Goal: Transaction & Acquisition: Purchase product/service

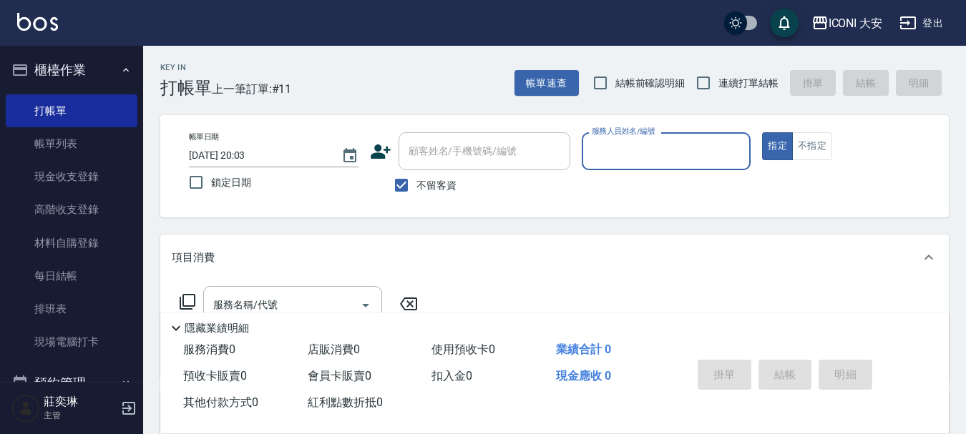
click at [654, 151] on input "服務人員姓名/編號" at bounding box center [666, 151] width 157 height 25
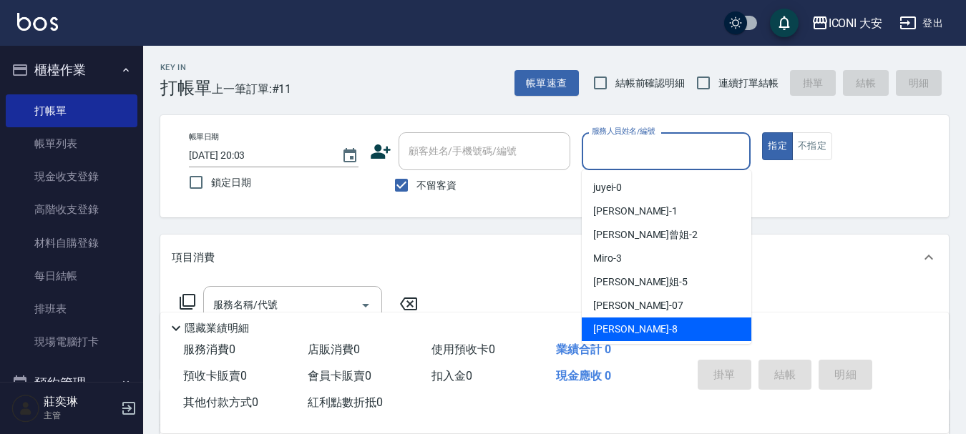
click at [597, 326] on span "Yulisa -8" at bounding box center [635, 329] width 84 height 15
type input "Yulisa-8"
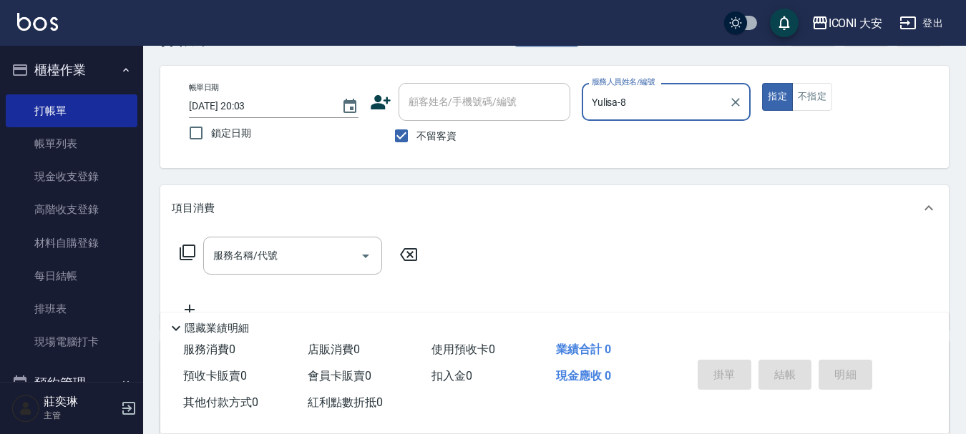
scroll to position [72, 0]
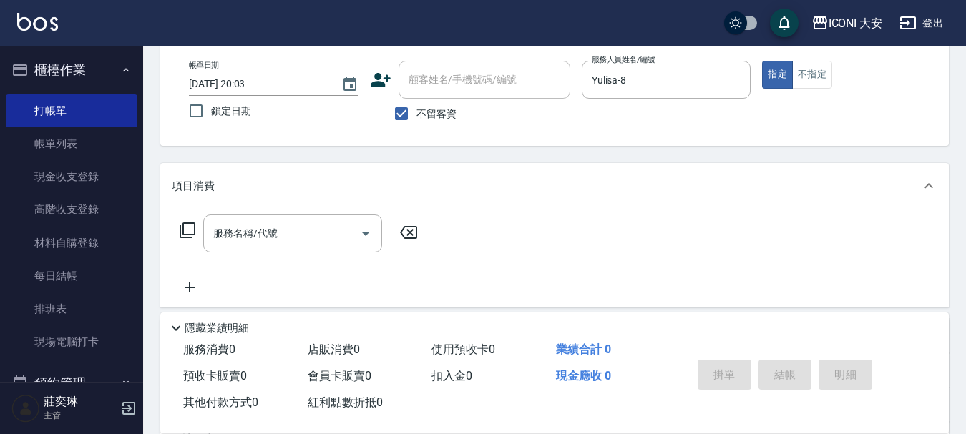
click at [189, 232] on icon at bounding box center [187, 230] width 17 height 17
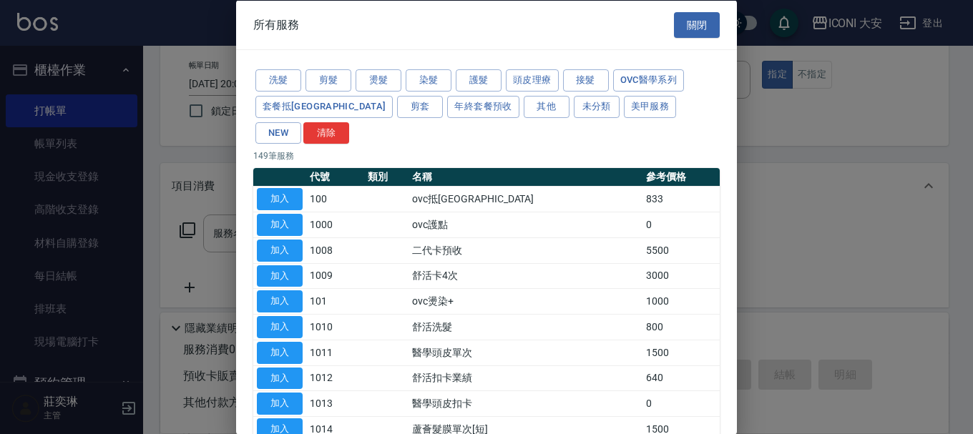
click at [190, 228] on div at bounding box center [486, 217] width 973 height 434
click at [301, 122] on button "NEW" at bounding box center [278, 133] width 46 height 22
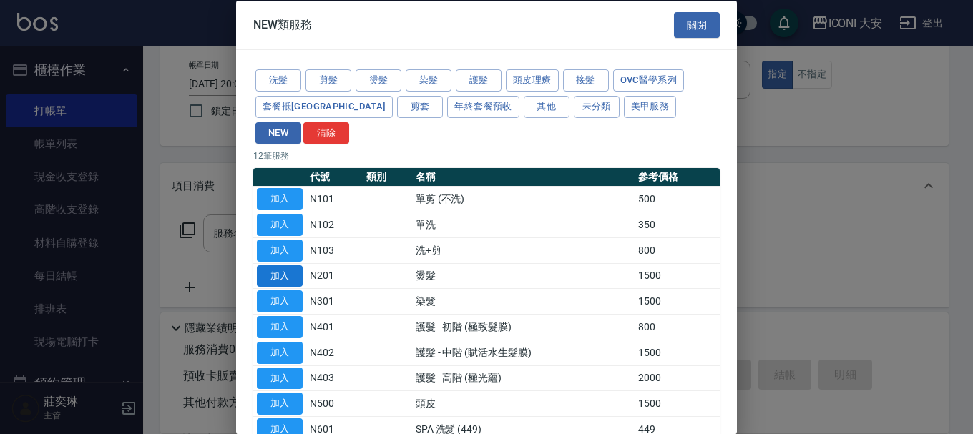
click at [288, 265] on button "加入" at bounding box center [280, 276] width 46 height 22
type input "燙髮(N201)"
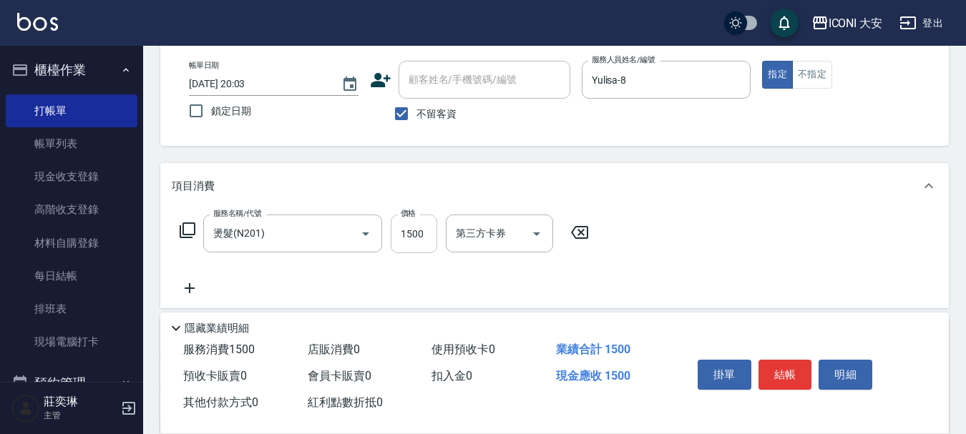
click at [429, 232] on input "1500" at bounding box center [414, 234] width 47 height 39
type input "1599"
click at [803, 368] on button "結帳" at bounding box center [785, 375] width 54 height 30
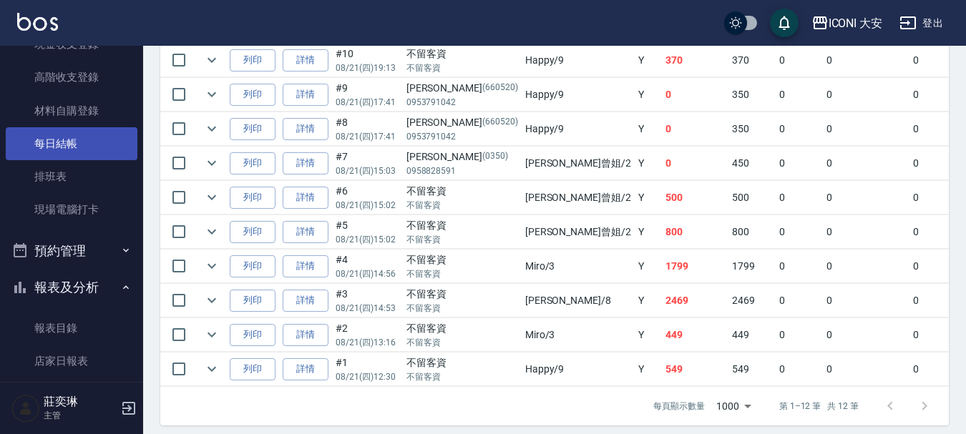
scroll to position [215, 0]
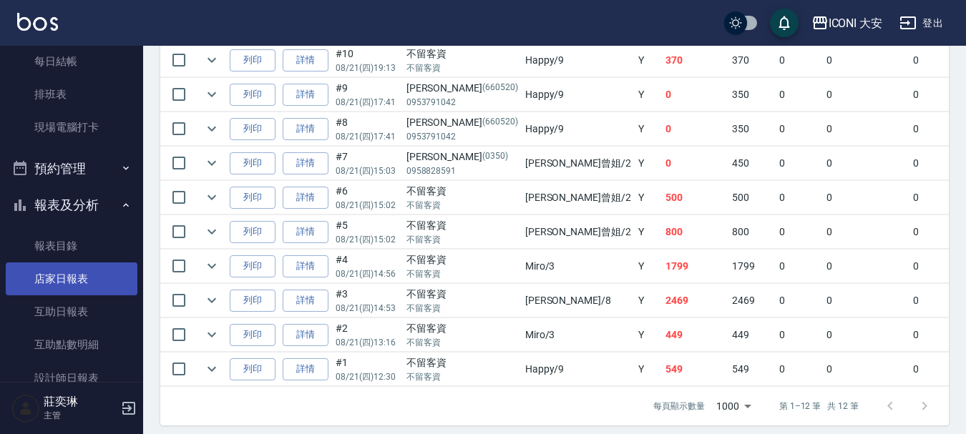
click at [73, 282] on link "店家日報表" at bounding box center [72, 279] width 132 height 33
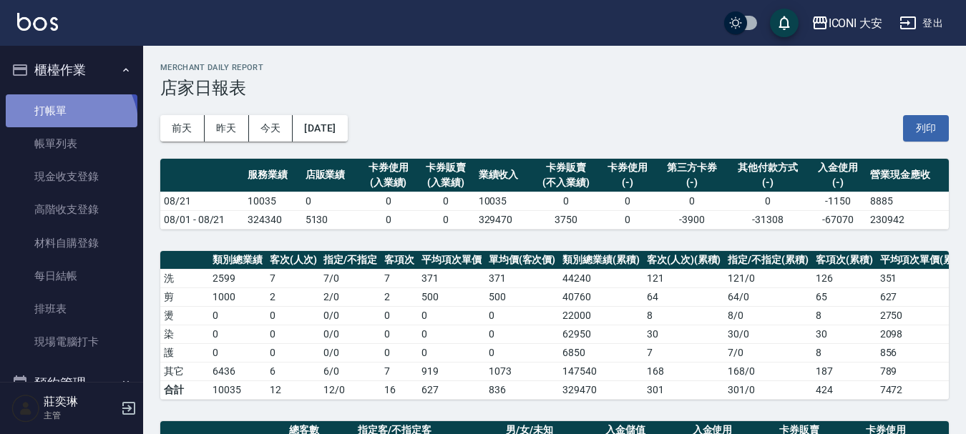
click at [67, 124] on link "打帳單" at bounding box center [72, 110] width 132 height 33
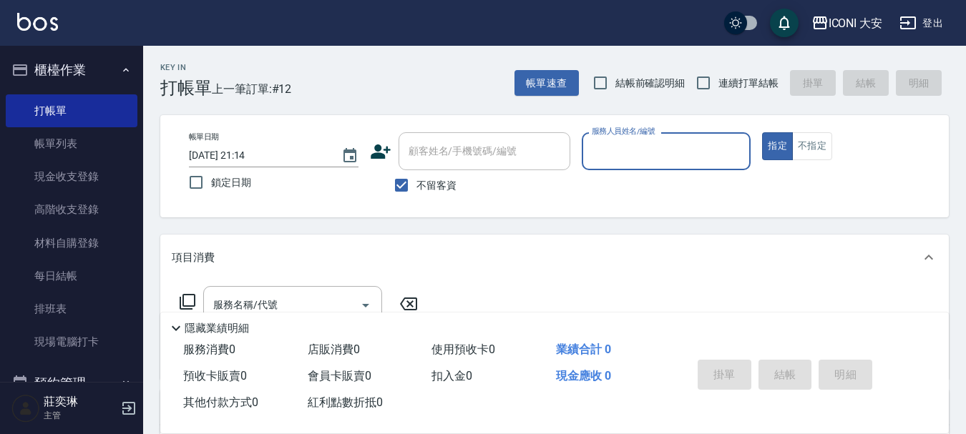
click at [615, 146] on input "服務人員姓名/編號" at bounding box center [666, 151] width 157 height 25
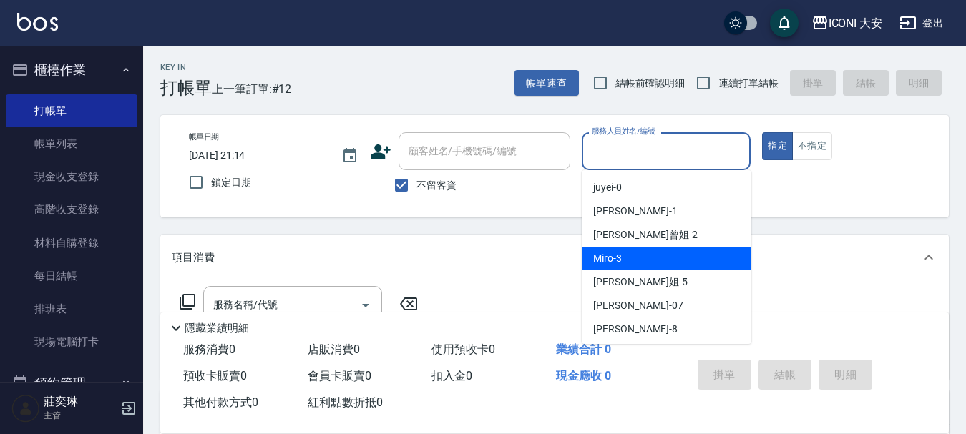
click at [605, 253] on span "Miro -3" at bounding box center [607, 258] width 29 height 15
type input "Miro-3"
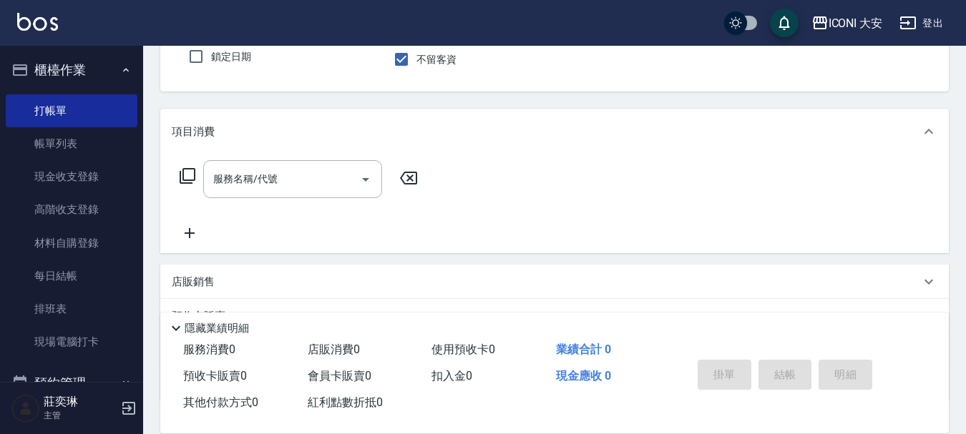
scroll to position [143, 0]
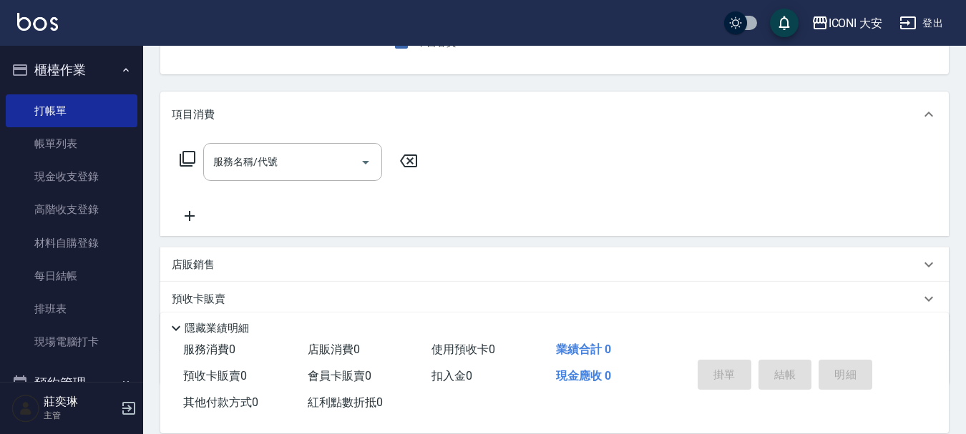
click at [183, 160] on icon at bounding box center [188, 159] width 16 height 16
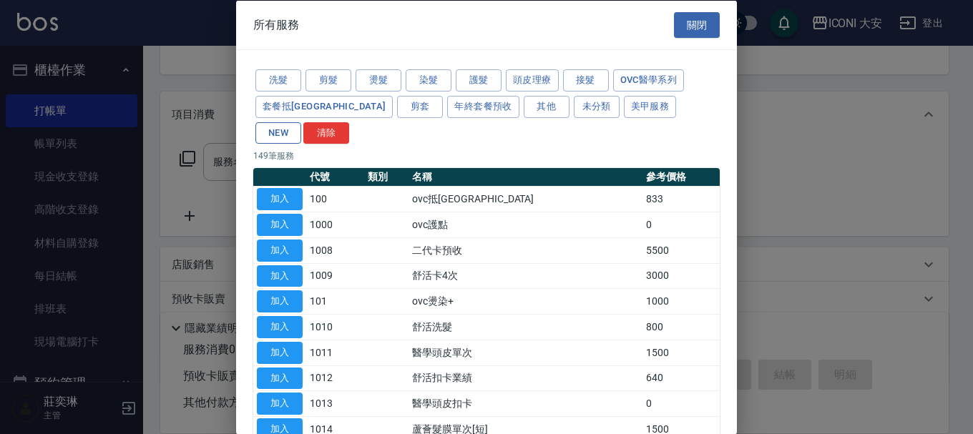
click at [301, 122] on button "NEW" at bounding box center [278, 133] width 46 height 22
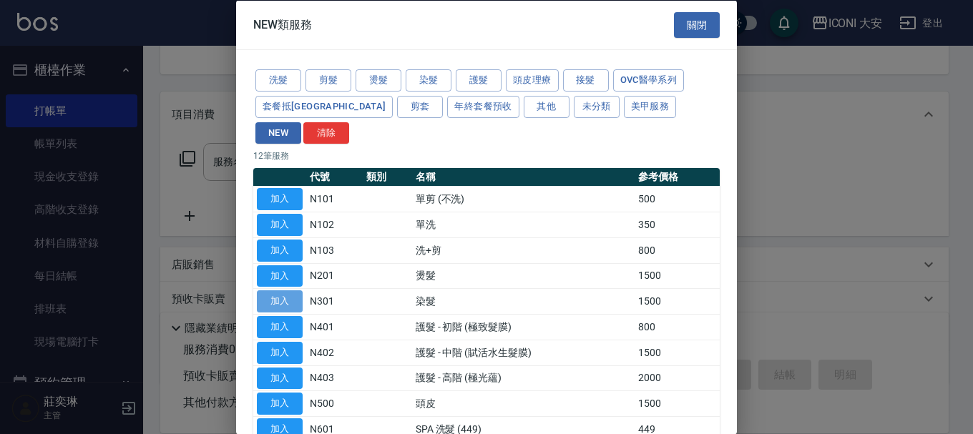
click at [289, 290] on button "加入" at bounding box center [280, 301] width 46 height 22
type input "染髮(N301)"
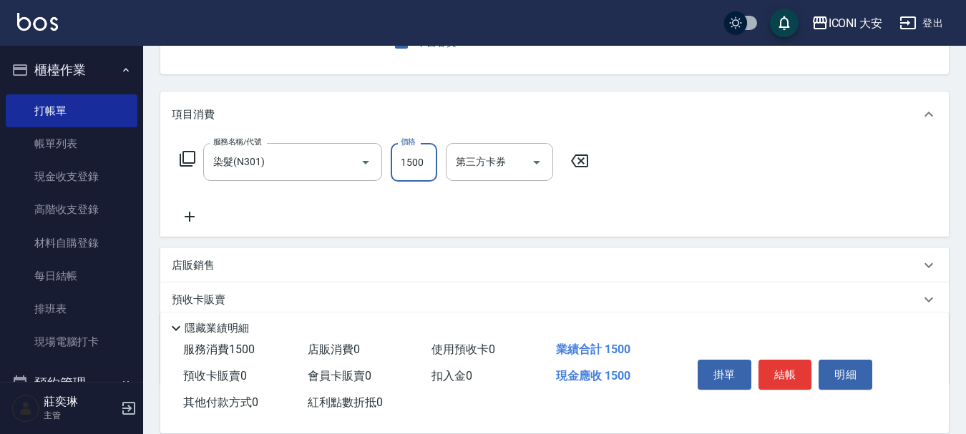
click at [424, 160] on input "1500" at bounding box center [414, 162] width 47 height 39
type input "1800"
click at [793, 373] on button "結帳" at bounding box center [785, 375] width 54 height 30
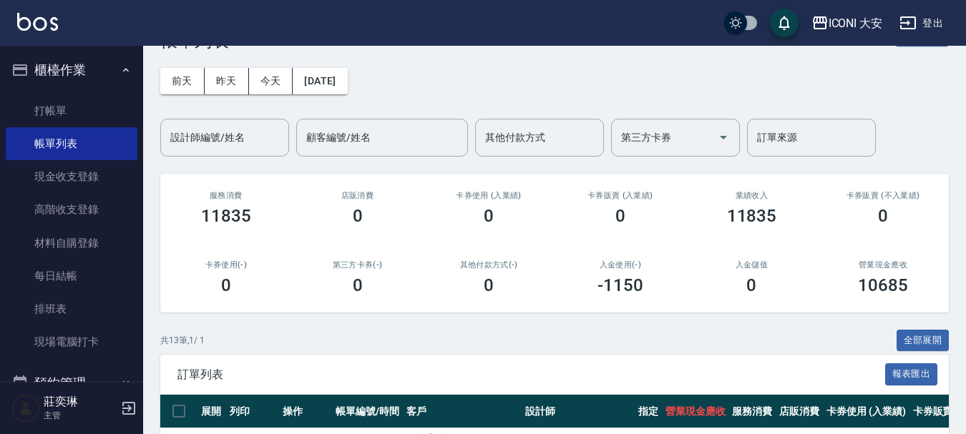
scroll to position [215, 0]
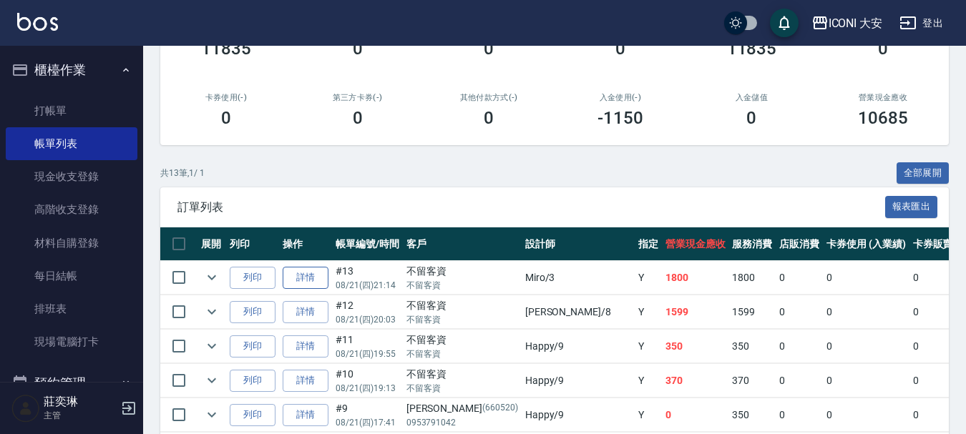
click at [305, 275] on link "詳情" at bounding box center [306, 278] width 46 height 22
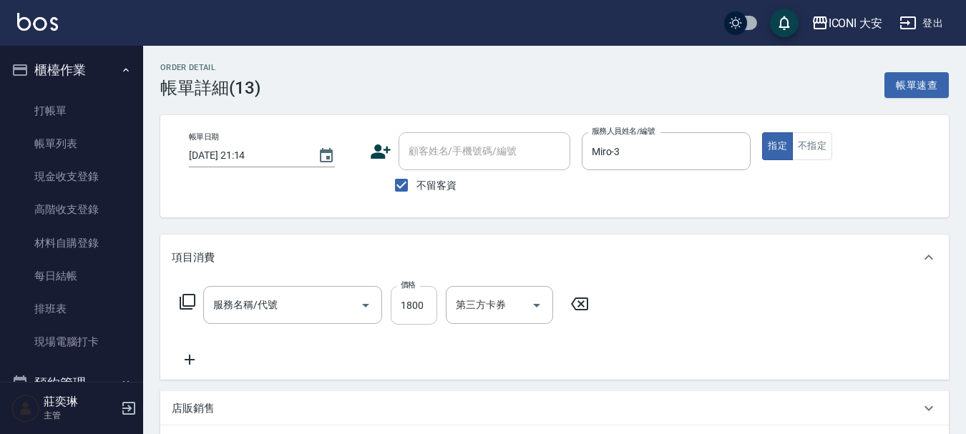
type input "[DATE] 21:14"
checkbox input "true"
type input "Miro-3"
type input "染髮(N301)"
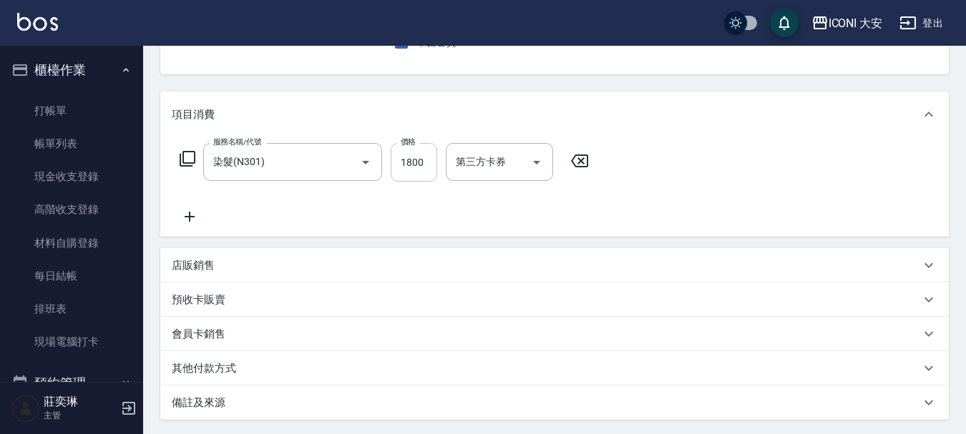
click at [411, 170] on input "1800" at bounding box center [414, 162] width 47 height 39
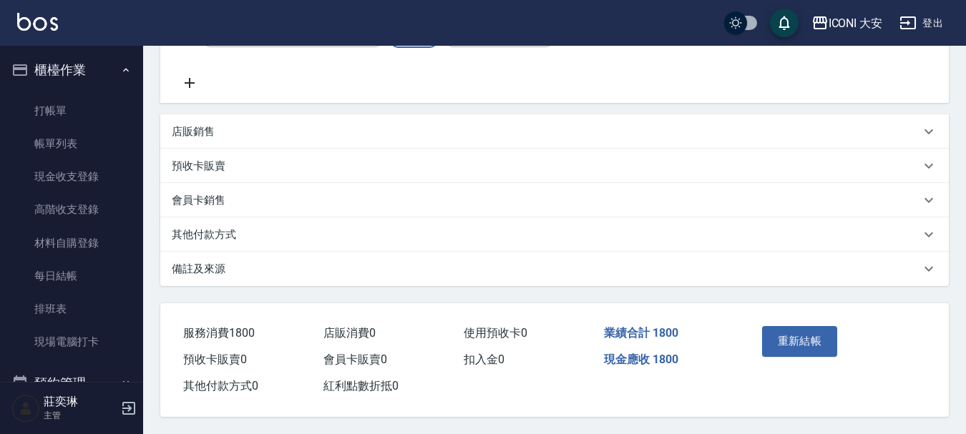
scroll to position [283, 0]
click at [223, 228] on p "其他付款方式" at bounding box center [204, 235] width 64 height 15
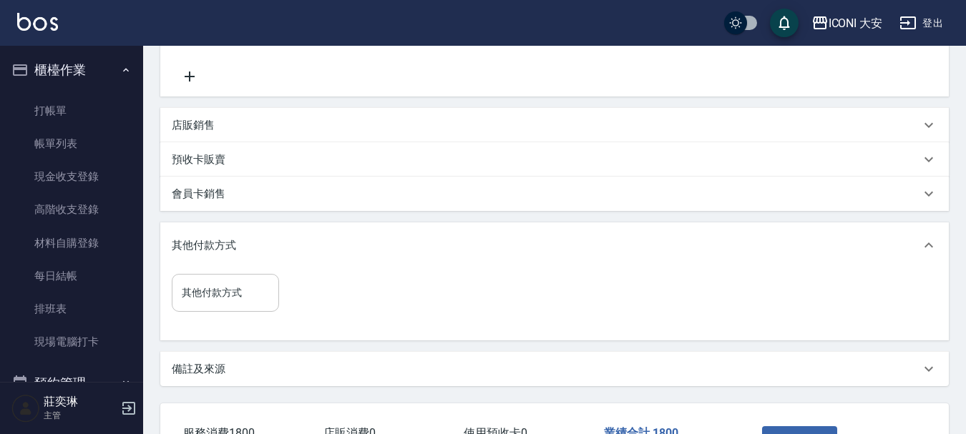
click at [248, 280] on div "其他付款方式" at bounding box center [225, 293] width 107 height 38
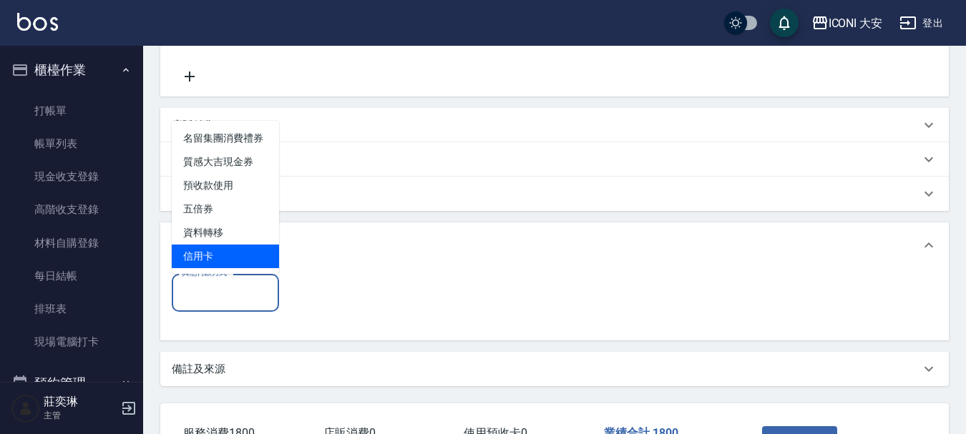
click at [249, 254] on span "信用卡" at bounding box center [225, 257] width 107 height 24
type input "信用卡"
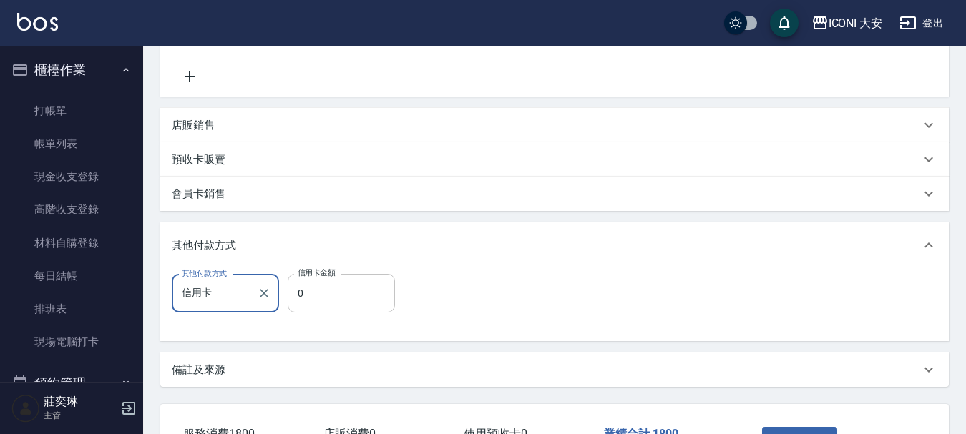
click at [306, 298] on input "0" at bounding box center [341, 293] width 107 height 39
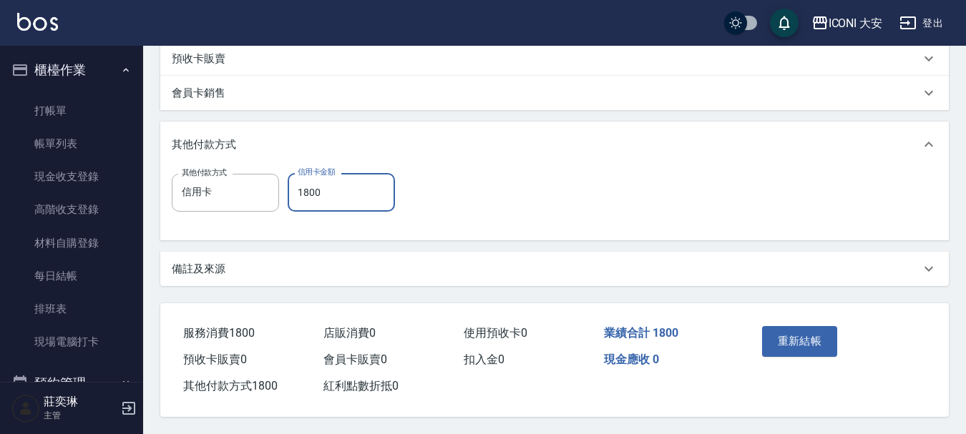
scroll to position [391, 0]
type input "1800"
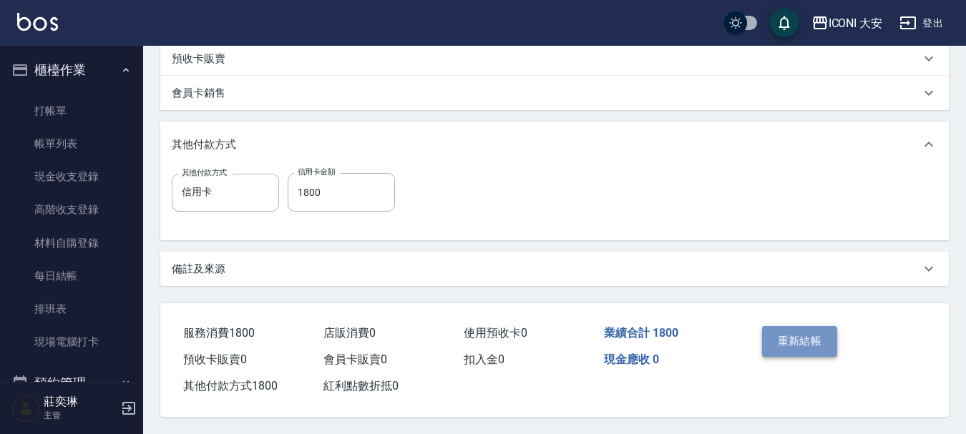
click at [803, 338] on button "重新結帳" at bounding box center [800, 341] width 76 height 30
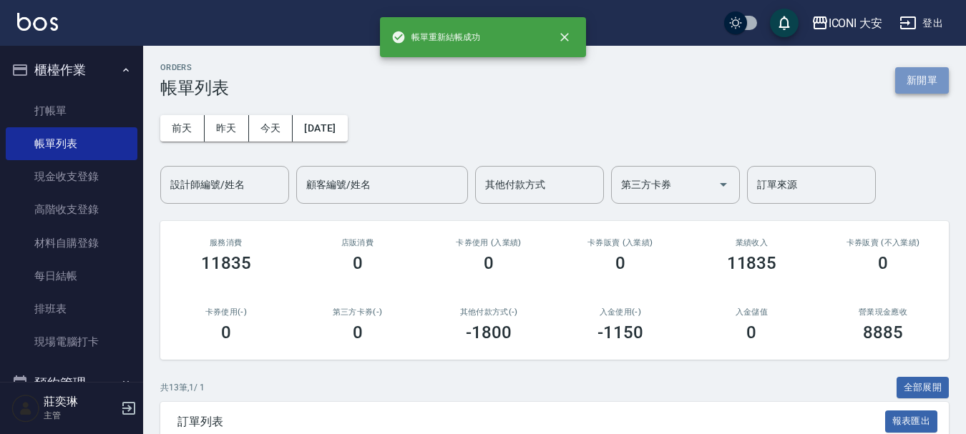
click at [921, 89] on button "新開單" at bounding box center [922, 80] width 54 height 26
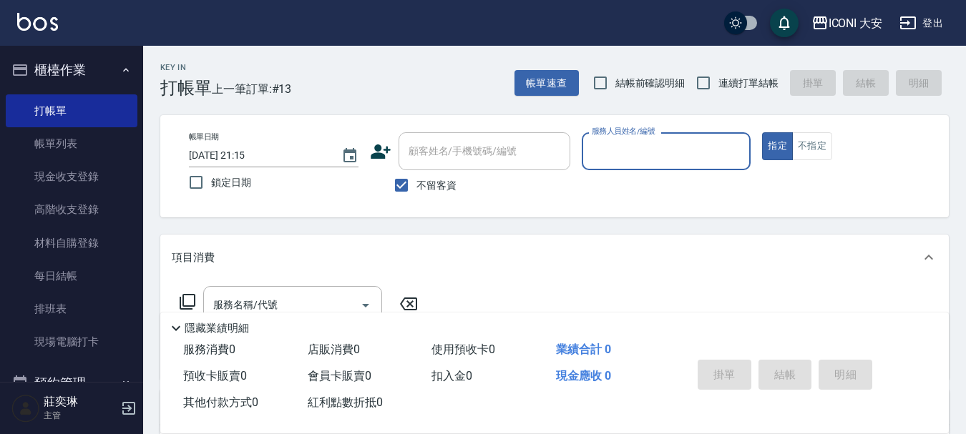
click at [680, 147] on input "服務人員姓名/編號" at bounding box center [666, 151] width 157 height 25
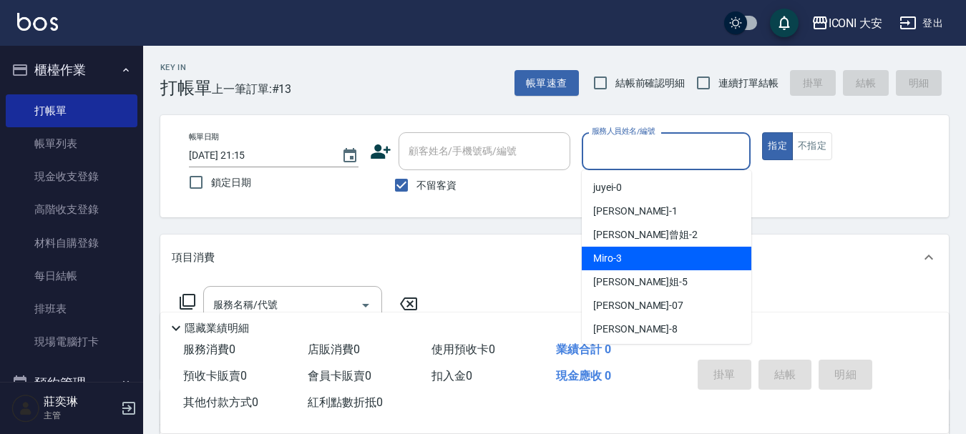
click at [679, 264] on div "Miro -3" at bounding box center [667, 259] width 170 height 24
type input "Miro-3"
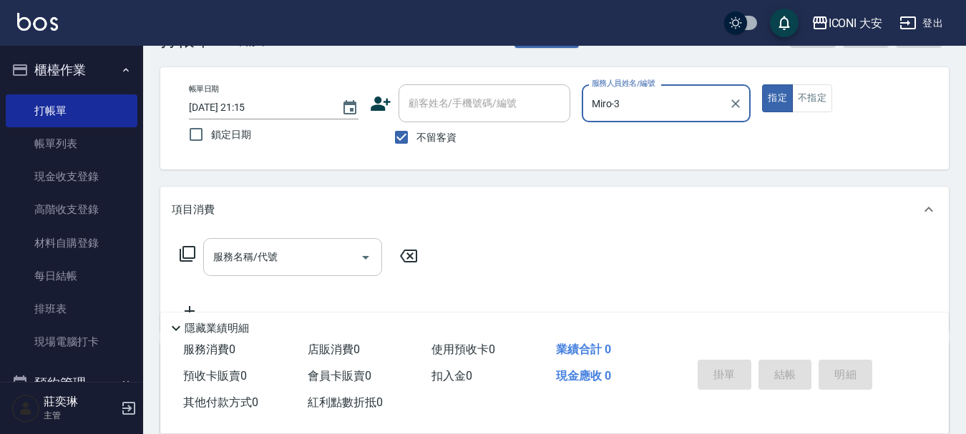
scroll to position [72, 0]
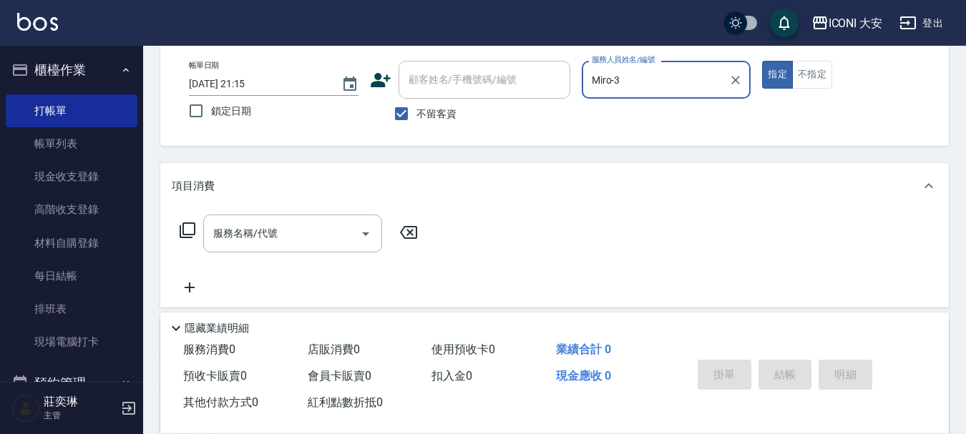
click at [186, 227] on icon at bounding box center [187, 230] width 17 height 17
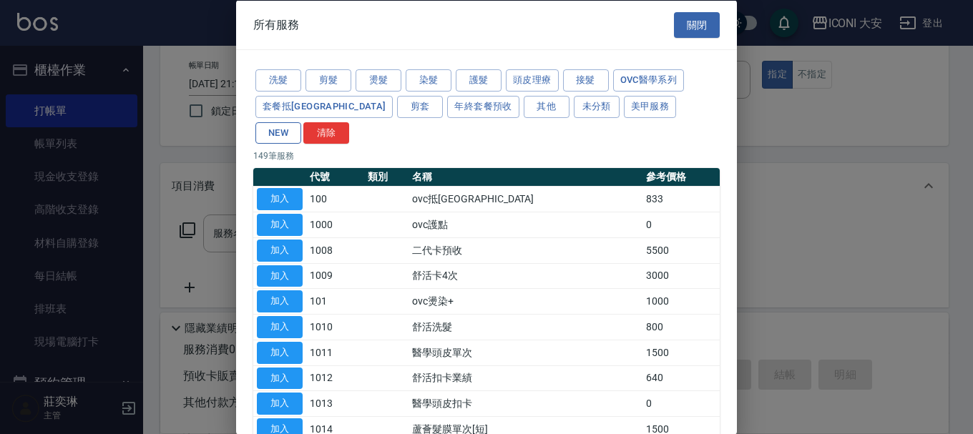
click at [301, 122] on button "NEW" at bounding box center [278, 133] width 46 height 22
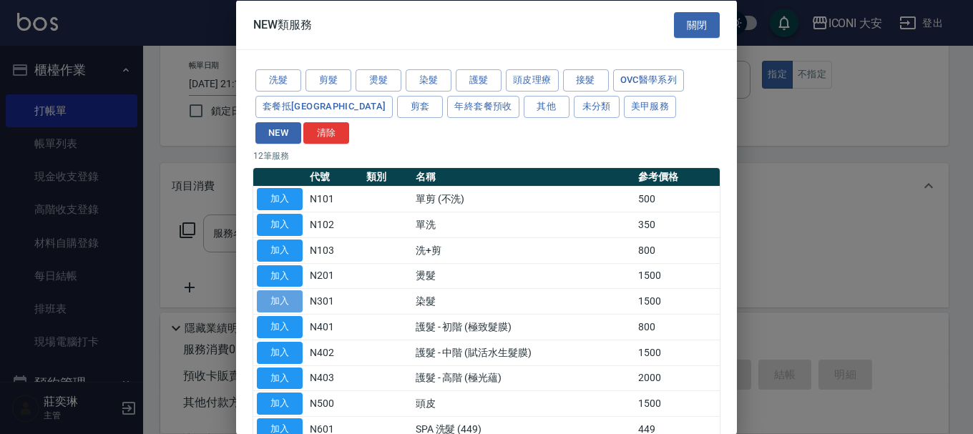
click at [288, 290] on button "加入" at bounding box center [280, 301] width 46 height 22
type input "染髮(N301)"
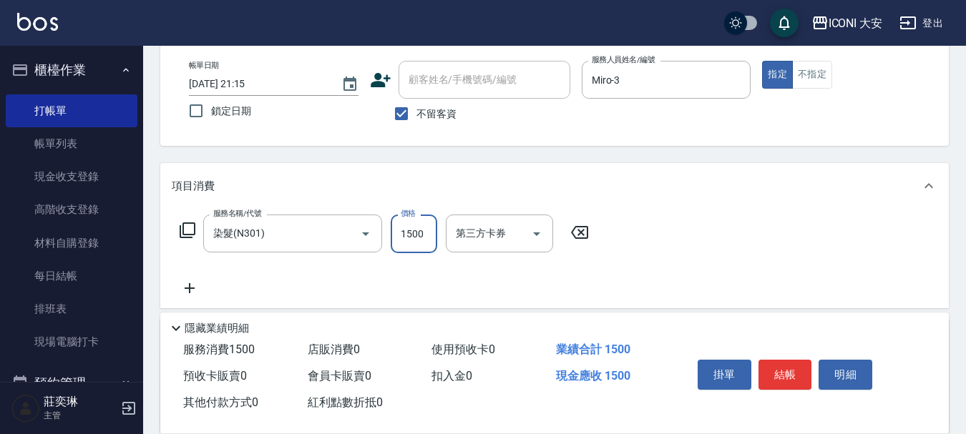
click at [423, 248] on input "1500" at bounding box center [414, 234] width 47 height 39
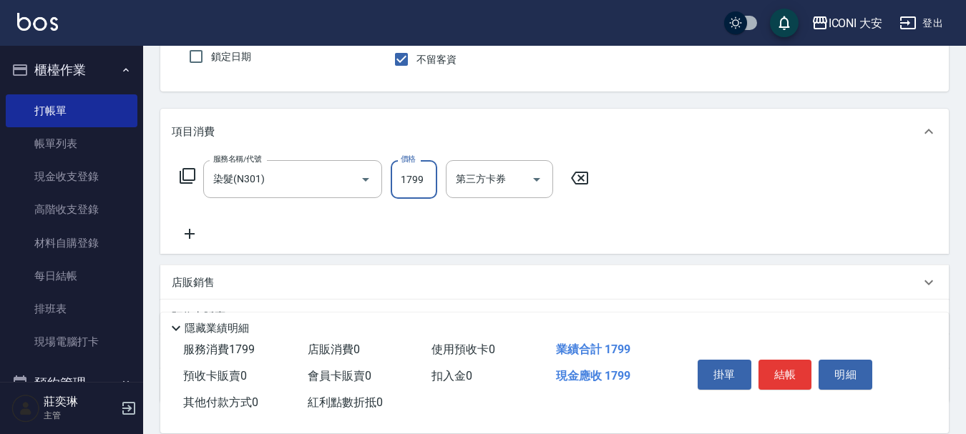
scroll to position [215, 0]
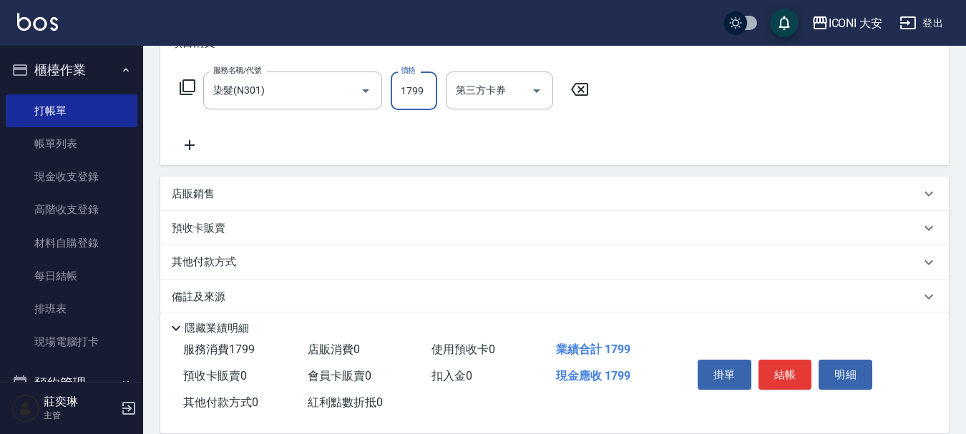
type input "1799"
click at [198, 263] on p "其他付款方式" at bounding box center [208, 263] width 72 height 16
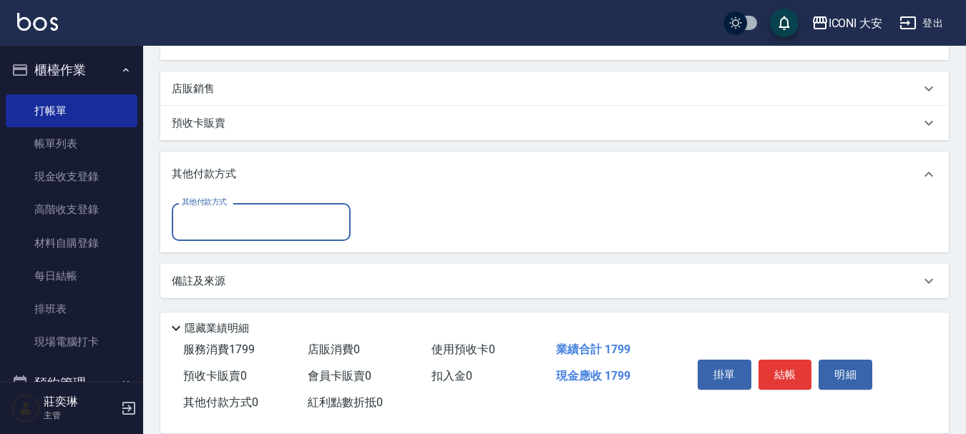
scroll to position [321, 0]
click at [258, 226] on input "其他付款方式" at bounding box center [261, 220] width 166 height 25
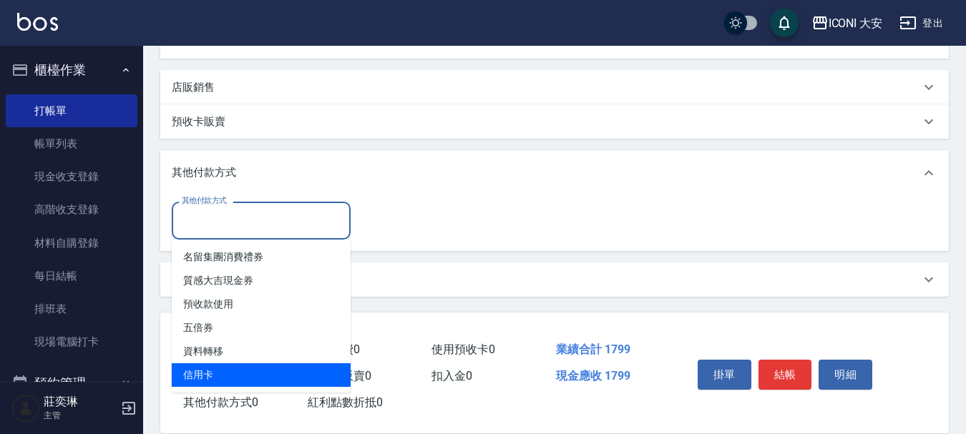
click at [268, 364] on span "信用卡" at bounding box center [261, 375] width 179 height 24
type input "信用卡"
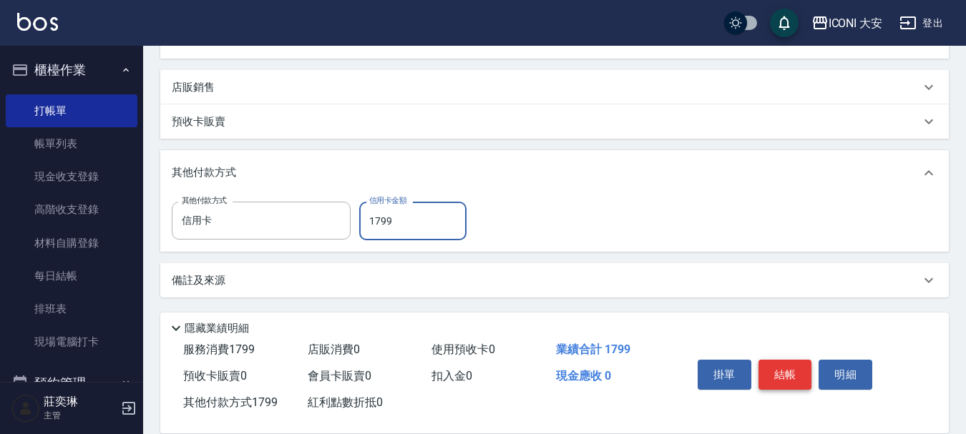
type input "1799"
click at [784, 364] on button "結帳" at bounding box center [785, 375] width 54 height 30
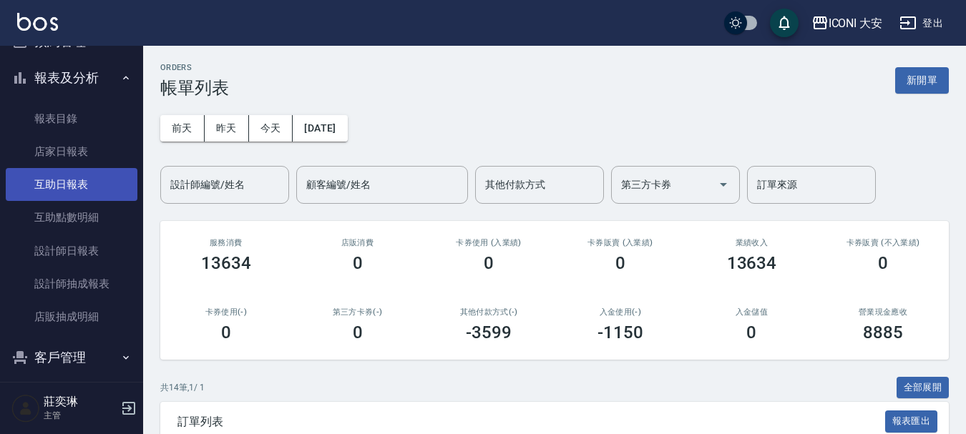
scroll to position [358, 0]
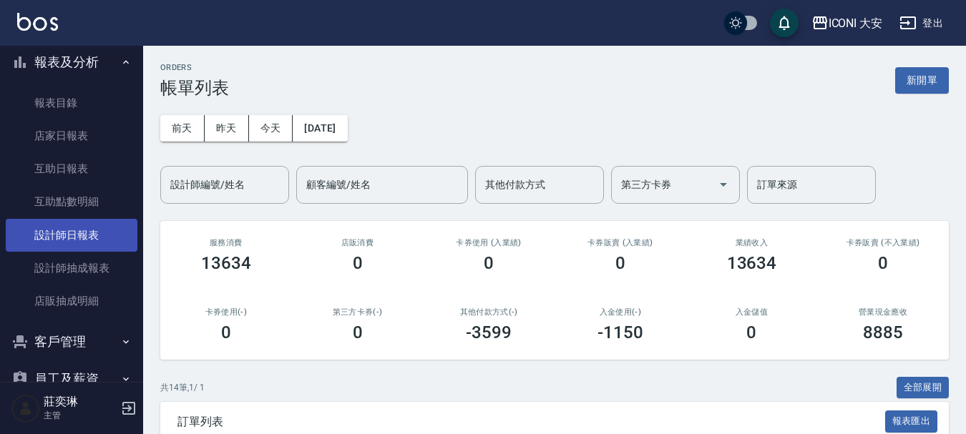
click at [88, 225] on link "設計師日報表" at bounding box center [72, 235] width 132 height 33
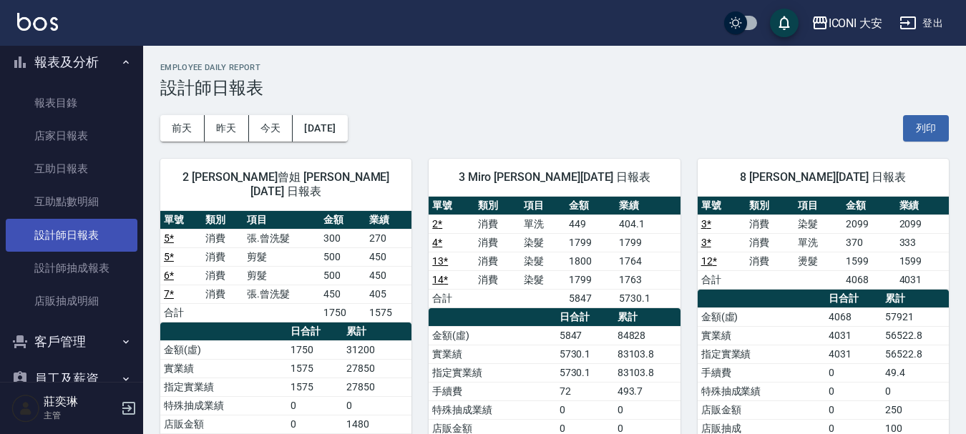
click at [59, 221] on link "設計師日報表" at bounding box center [72, 235] width 132 height 33
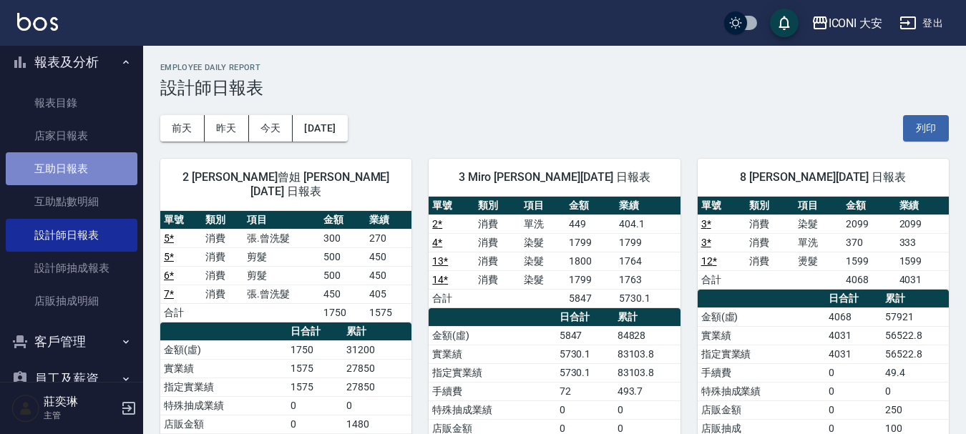
click at [73, 177] on link "互助日報表" at bounding box center [72, 168] width 132 height 33
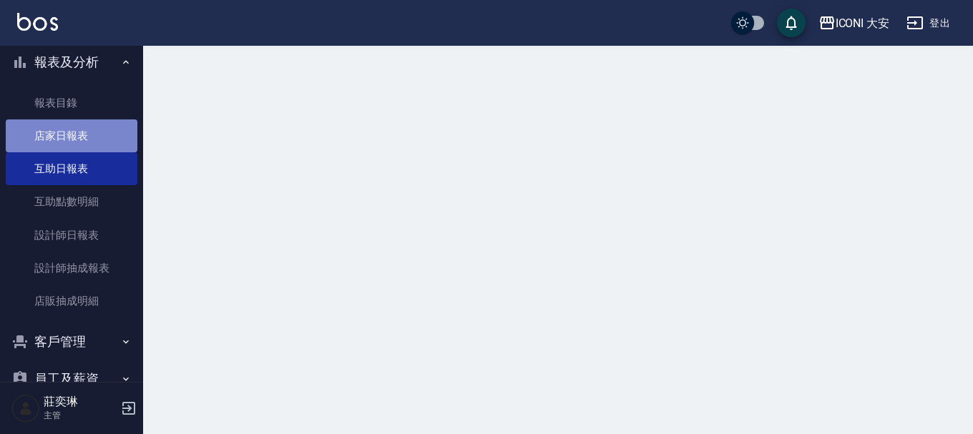
click at [87, 146] on link "店家日報表" at bounding box center [72, 135] width 132 height 33
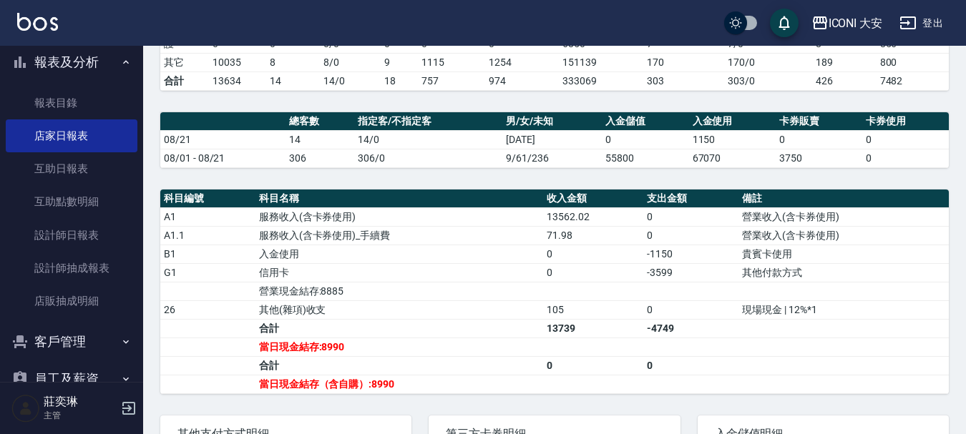
scroll to position [358, 0]
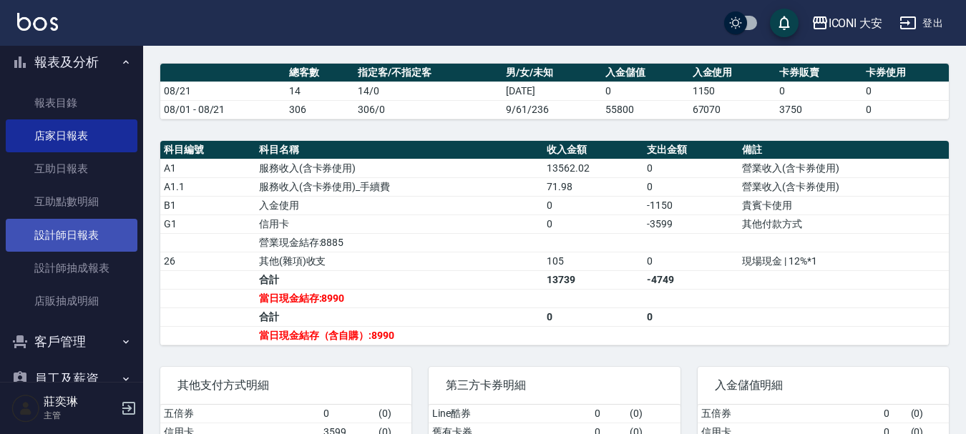
click at [84, 235] on link "設計師日報表" at bounding box center [72, 235] width 132 height 33
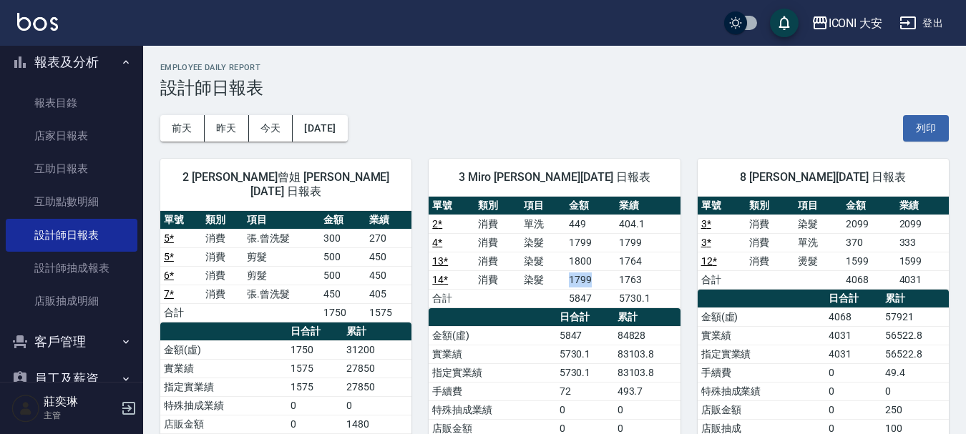
drag, startPoint x: 559, startPoint y: 270, endPoint x: 609, endPoint y: 286, distance: 52.5
click at [609, 286] on tr "14 * 消費 染髮 1799 1763" at bounding box center [554, 279] width 251 height 19
click at [609, 286] on td "1799" at bounding box center [590, 279] width 50 height 19
drag, startPoint x: 570, startPoint y: 265, endPoint x: 592, endPoint y: 282, distance: 27.6
click at [592, 281] on tbody "2 * 消費 單洗 449 404.1 4 * 消費 染髮 1799 1799 13 * 消費 染髮 1800 1764 14 * 消費 染髮 1799 17…" at bounding box center [554, 261] width 251 height 93
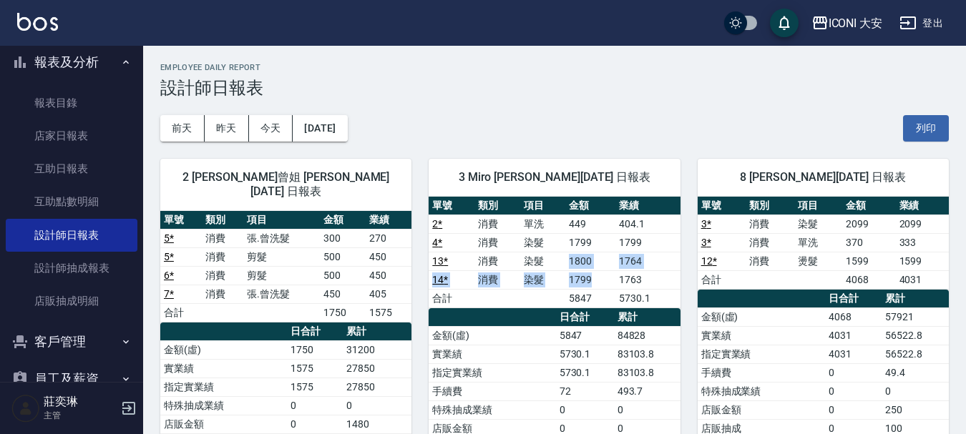
click at [592, 282] on td "1799" at bounding box center [590, 279] width 50 height 19
drag, startPoint x: 553, startPoint y: 264, endPoint x: 590, endPoint y: 267, distance: 37.3
click at [590, 267] on tr "13 * 消費 染髮 1800 1764" at bounding box center [554, 261] width 251 height 19
click at [590, 267] on td "1800" at bounding box center [590, 261] width 50 height 19
drag, startPoint x: 567, startPoint y: 283, endPoint x: 601, endPoint y: 284, distance: 34.4
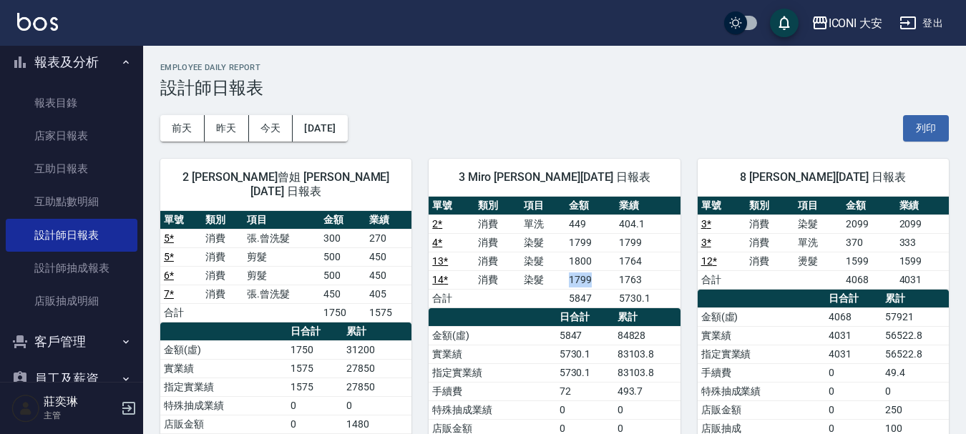
click at [601, 284] on td "1799" at bounding box center [590, 279] width 50 height 19
drag, startPoint x: 555, startPoint y: 284, endPoint x: 595, endPoint y: 283, distance: 39.4
click at [595, 283] on tr "14 * 消費 染髮 1799 1763" at bounding box center [554, 279] width 251 height 19
click at [595, 283] on td "1799" at bounding box center [590, 279] width 50 height 19
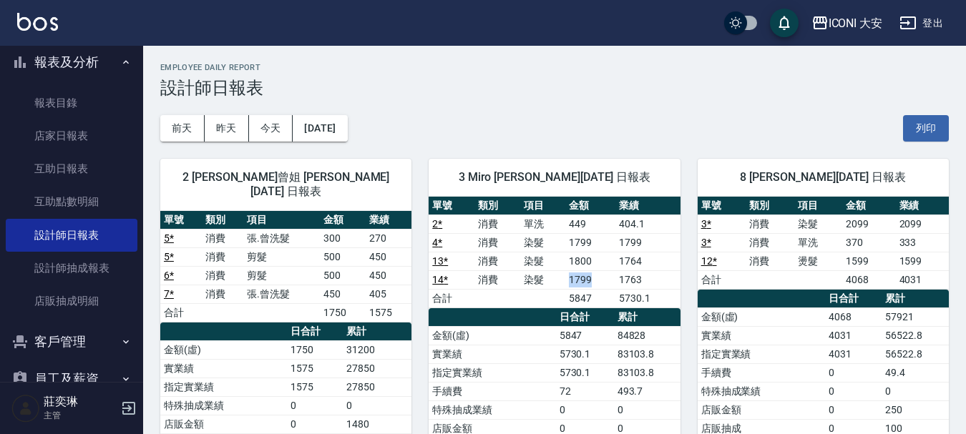
drag, startPoint x: 561, startPoint y: 283, endPoint x: 595, endPoint y: 281, distance: 34.4
click at [595, 281] on tr "14 * 消費 染髮 1799 1763" at bounding box center [554, 279] width 251 height 19
click at [595, 281] on td "1799" at bounding box center [590, 279] width 50 height 19
drag, startPoint x: 565, startPoint y: 275, endPoint x: 604, endPoint y: 275, distance: 39.4
click at [604, 275] on tr "14 * 消費 染髮 1799 1763" at bounding box center [554, 279] width 251 height 19
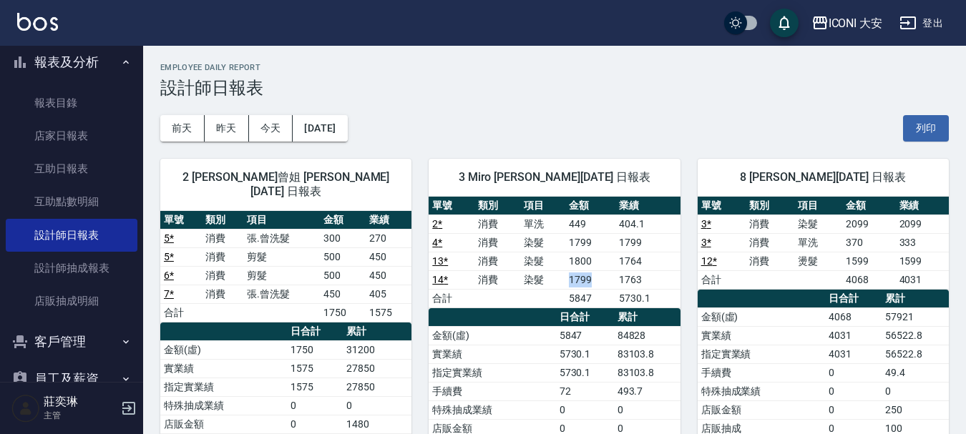
click at [604, 275] on td "1799" at bounding box center [590, 279] width 50 height 19
drag, startPoint x: 574, startPoint y: 244, endPoint x: 596, endPoint y: 244, distance: 22.2
click at [596, 244] on td "1799" at bounding box center [590, 242] width 50 height 19
drag, startPoint x: 559, startPoint y: 245, endPoint x: 597, endPoint y: 248, distance: 37.3
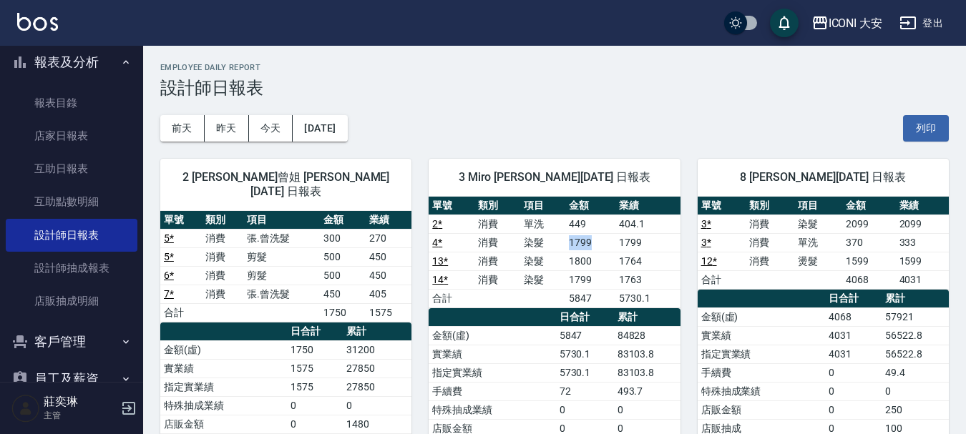
click at [597, 248] on tr "4 * 消費 染髮 1799 1799" at bounding box center [554, 242] width 251 height 19
click at [597, 248] on td "1799" at bounding box center [590, 242] width 50 height 19
drag, startPoint x: 572, startPoint y: 303, endPoint x: 597, endPoint y: 303, distance: 25.0
click at [597, 303] on td "5847" at bounding box center [590, 298] width 50 height 19
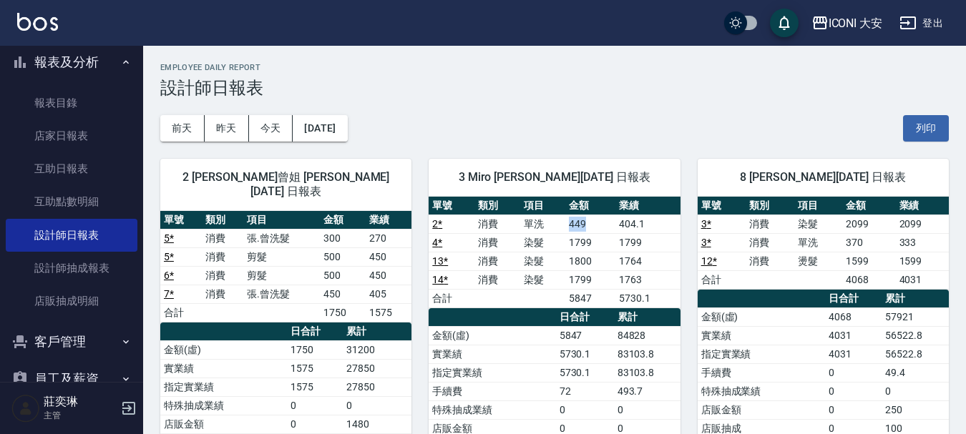
drag, startPoint x: 567, startPoint y: 223, endPoint x: 615, endPoint y: 230, distance: 49.2
click at [615, 230] on td "449" at bounding box center [590, 224] width 50 height 19
drag, startPoint x: 559, startPoint y: 253, endPoint x: 585, endPoint y: 243, distance: 28.3
click at [585, 243] on tbody "2 * 消費 單洗 449 404.1 4 * 消費 染髮 1799 1799 13 * 消費 染髮 1800 1764 14 * 消費 染髮 1799 17…" at bounding box center [554, 261] width 251 height 93
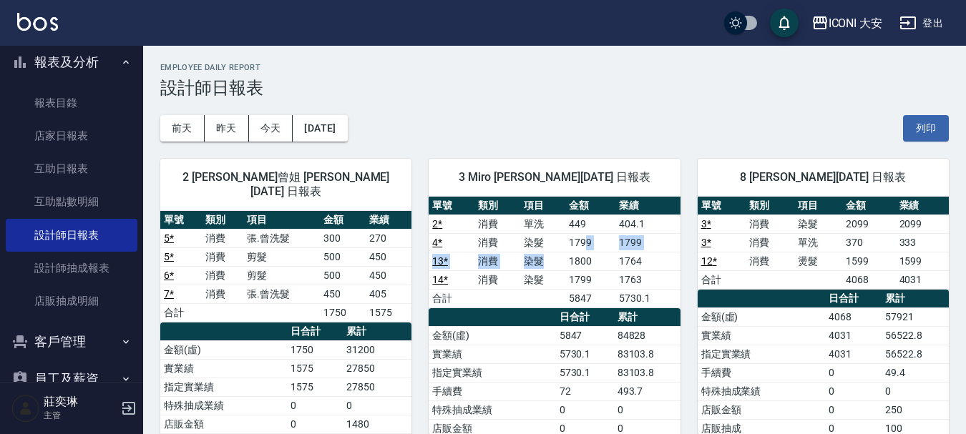
click at [585, 243] on td "1799" at bounding box center [590, 242] width 50 height 19
drag, startPoint x: 574, startPoint y: 245, endPoint x: 591, endPoint y: 245, distance: 17.2
click at [591, 245] on td "1799" at bounding box center [590, 242] width 50 height 19
drag, startPoint x: 562, startPoint y: 249, endPoint x: 595, endPoint y: 244, distance: 33.3
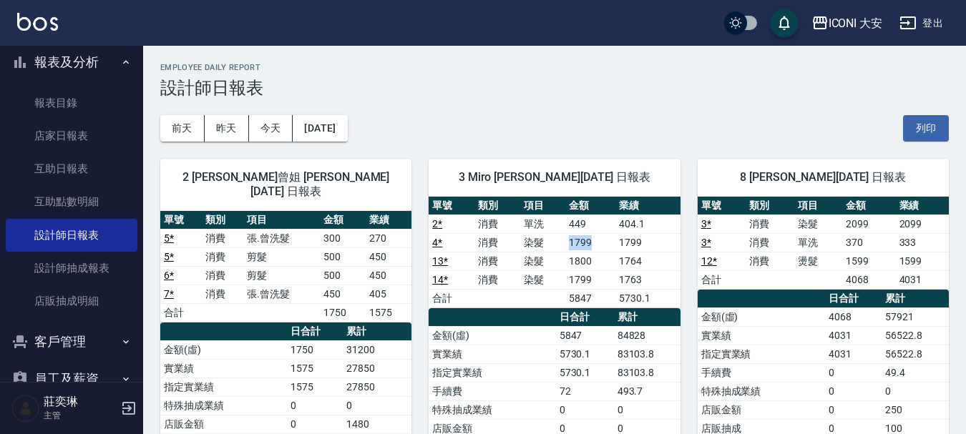
click at [595, 244] on tr "4 * 消費 染髮 1799 1799" at bounding box center [554, 242] width 251 height 19
click at [595, 244] on td "1799" at bounding box center [590, 242] width 50 height 19
drag, startPoint x: 522, startPoint y: 251, endPoint x: 597, endPoint y: 244, distance: 75.5
click at [597, 244] on tr "4 * 消費 染髮 1799 1799" at bounding box center [554, 242] width 251 height 19
click at [597, 244] on td "1799" at bounding box center [590, 242] width 50 height 19
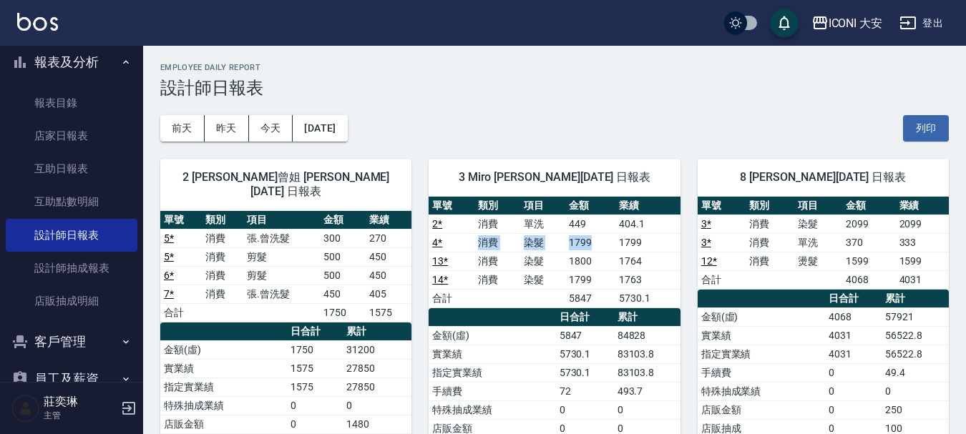
drag, startPoint x: 474, startPoint y: 245, endPoint x: 596, endPoint y: 233, distance: 122.9
click at [596, 233] on tr "4 * 消費 染髮 1799 1799" at bounding box center [554, 242] width 251 height 19
click at [596, 233] on td "1799" at bounding box center [590, 242] width 50 height 19
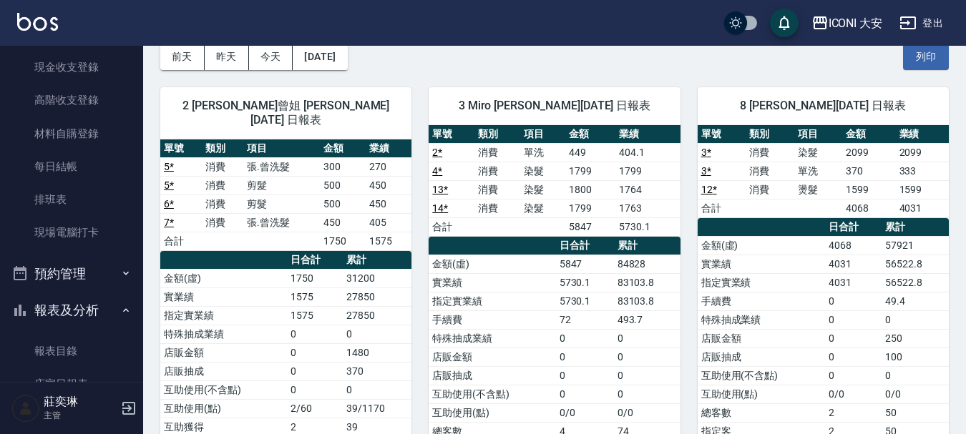
scroll to position [72, 0]
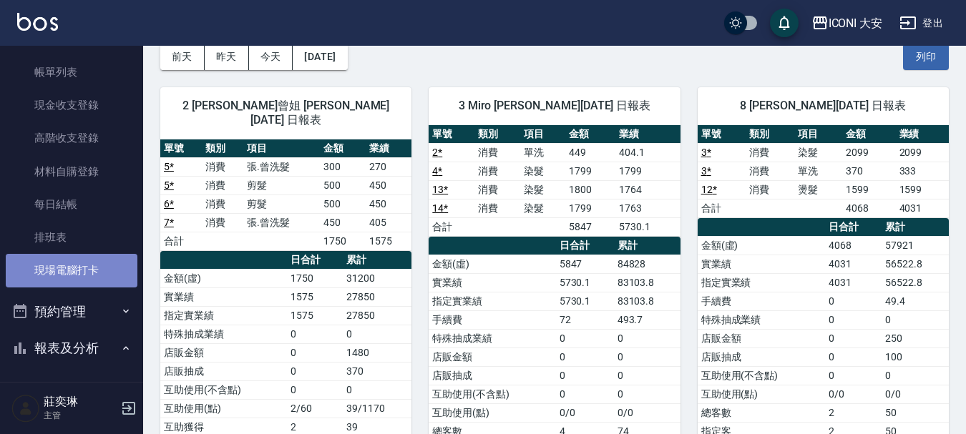
click at [92, 268] on link "現場電腦打卡" at bounding box center [72, 270] width 132 height 33
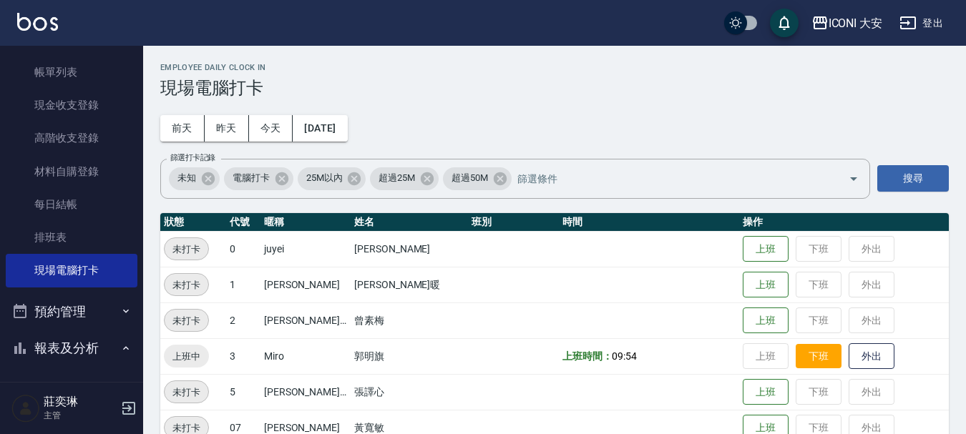
click at [811, 361] on button "下班" at bounding box center [819, 356] width 46 height 25
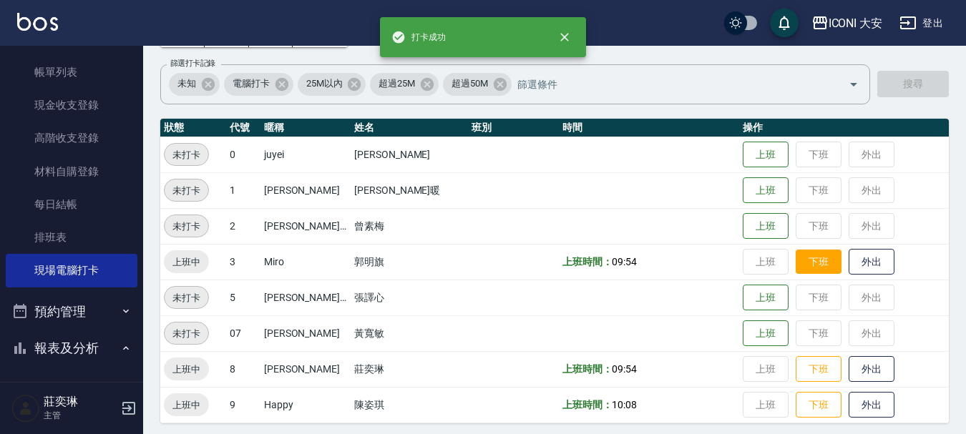
scroll to position [101, 0]
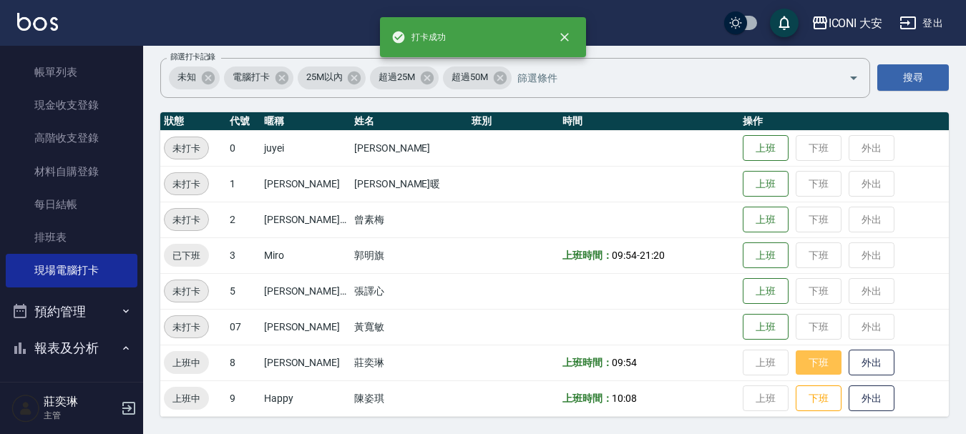
click at [812, 366] on button "下班" at bounding box center [819, 363] width 46 height 25
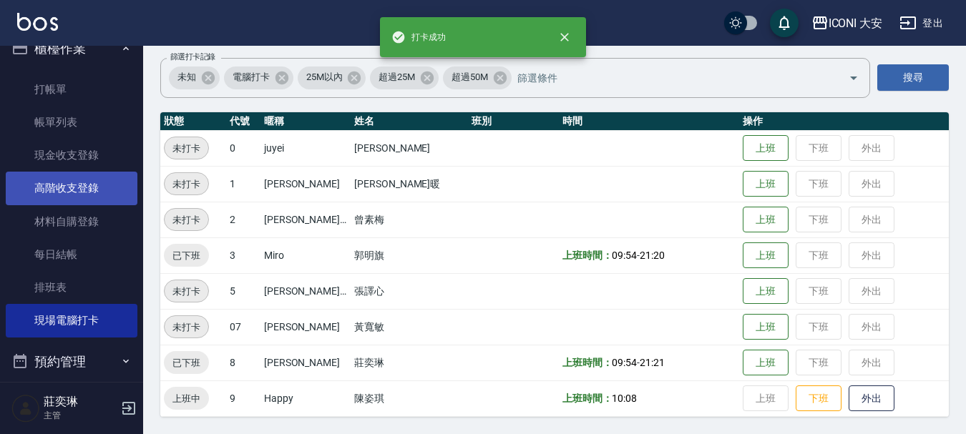
scroll to position [0, 0]
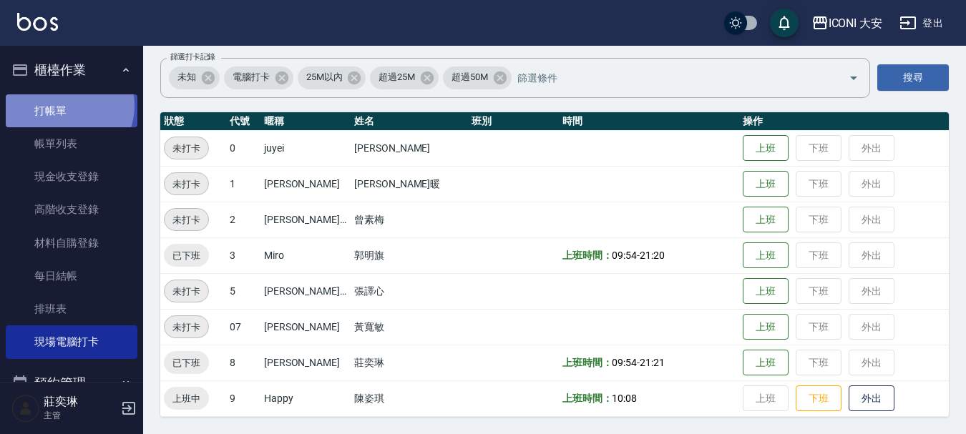
click at [66, 105] on link "打帳單" at bounding box center [72, 110] width 132 height 33
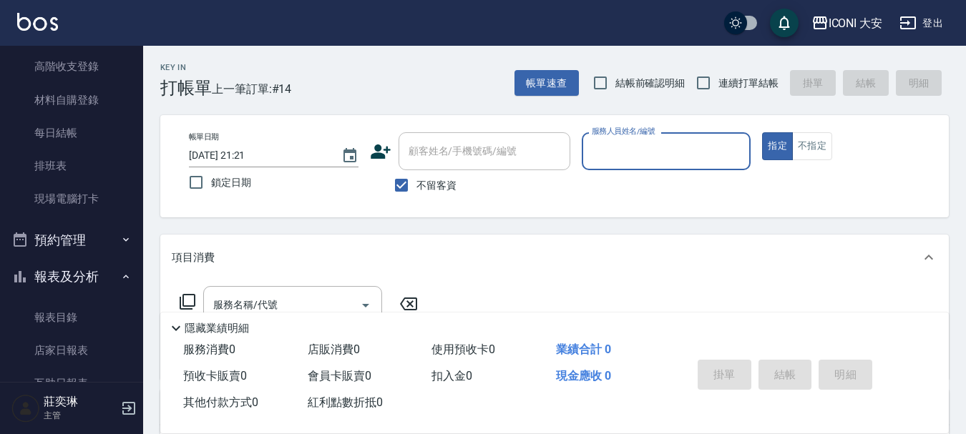
scroll to position [358, 0]
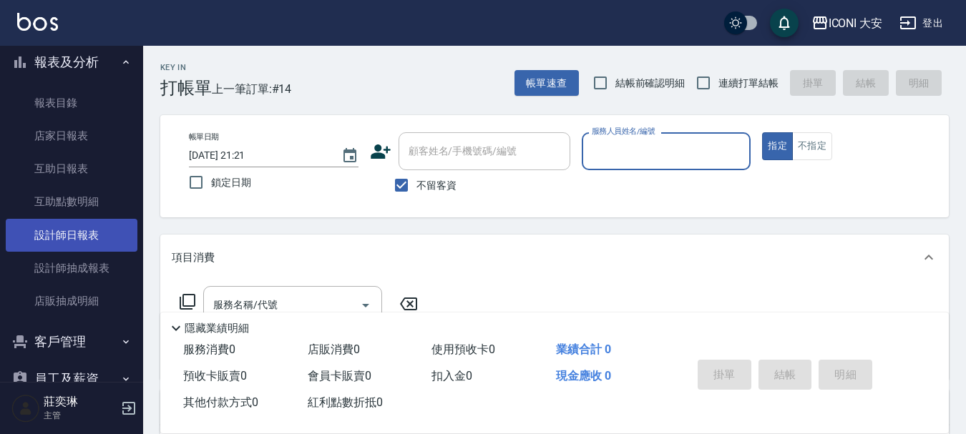
click at [96, 228] on link "設計師日報表" at bounding box center [72, 235] width 132 height 33
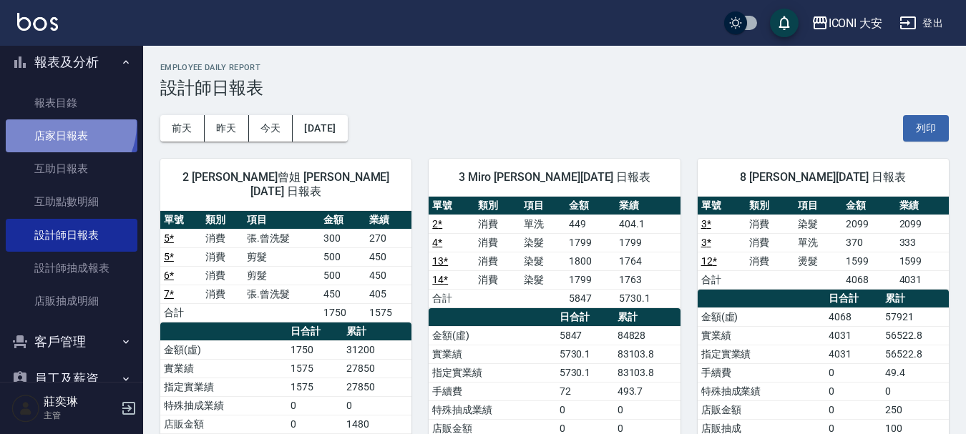
click at [64, 125] on link "店家日報表" at bounding box center [72, 135] width 132 height 33
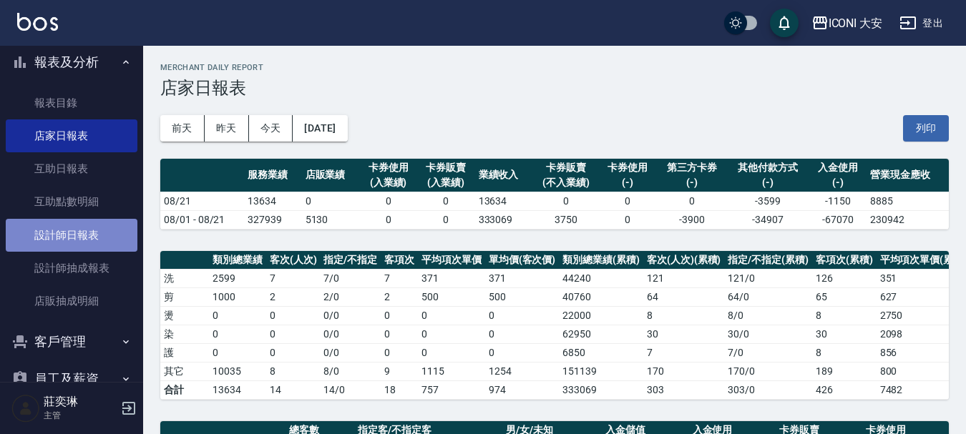
click at [92, 237] on link "設計師日報表" at bounding box center [72, 235] width 132 height 33
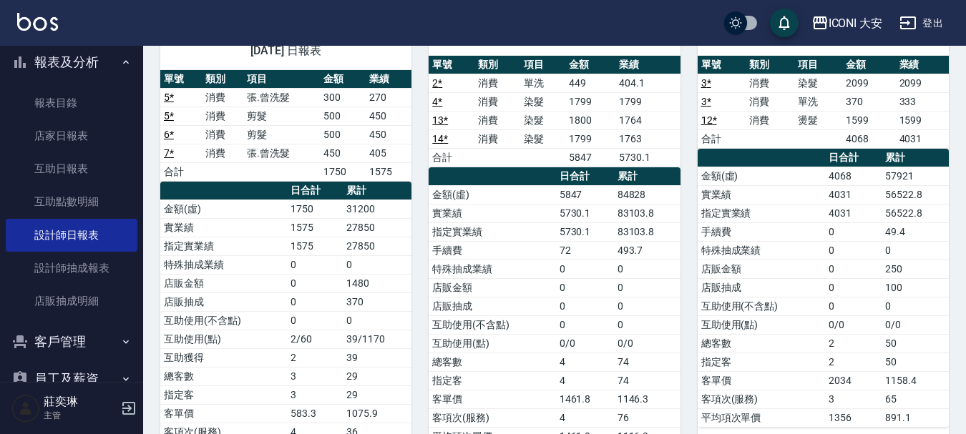
scroll to position [143, 0]
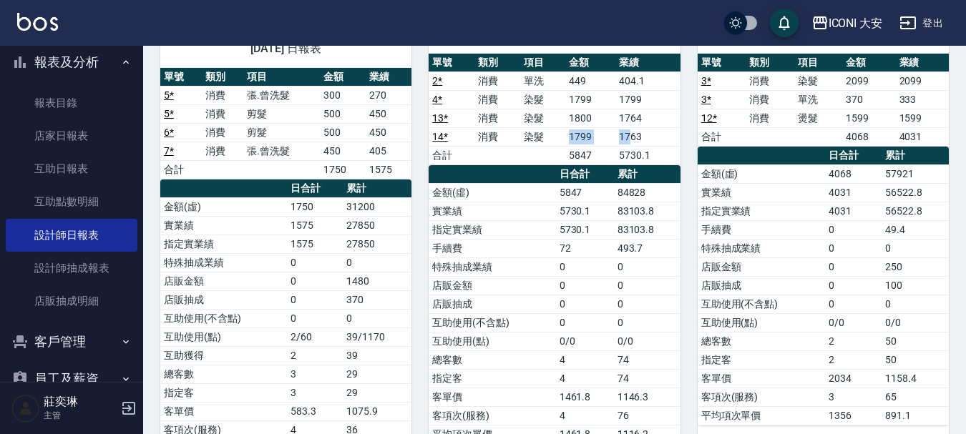
drag, startPoint x: 557, startPoint y: 136, endPoint x: 631, endPoint y: 137, distance: 74.4
click at [631, 137] on tr "14 * 消費 染髮 1799 1763" at bounding box center [554, 136] width 251 height 19
click at [631, 137] on td "1763" at bounding box center [647, 136] width 64 height 19
drag, startPoint x: 573, startPoint y: 137, endPoint x: 621, endPoint y: 147, distance: 49.0
click at [621, 147] on tbody "2 * 消費 單洗 449 404.1 4 * 消費 染髮 1799 1799 13 * 消費 染髮 1800 1764 14 * 消費 染髮 1799 17…" at bounding box center [554, 118] width 251 height 93
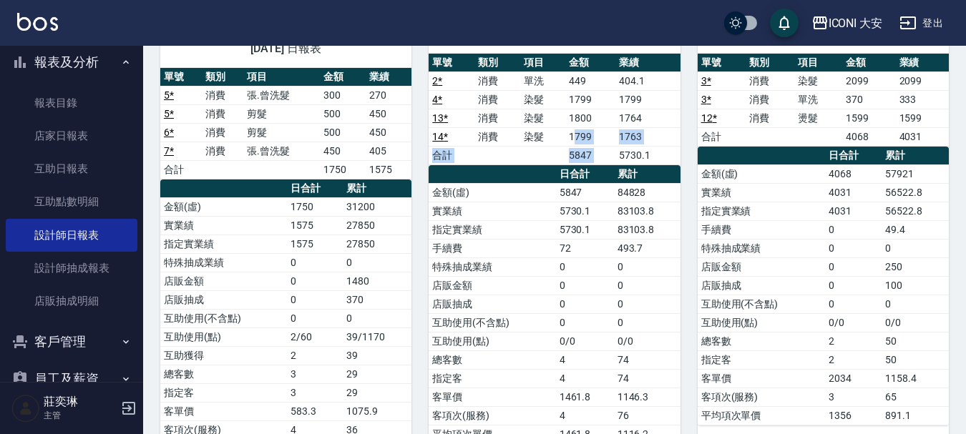
click at [621, 147] on td "5730.1" at bounding box center [647, 155] width 64 height 19
drag, startPoint x: 572, startPoint y: 142, endPoint x: 588, endPoint y: 138, distance: 16.1
click at [588, 138] on td "1799" at bounding box center [590, 136] width 50 height 19
drag, startPoint x: 564, startPoint y: 138, endPoint x: 610, endPoint y: 144, distance: 46.1
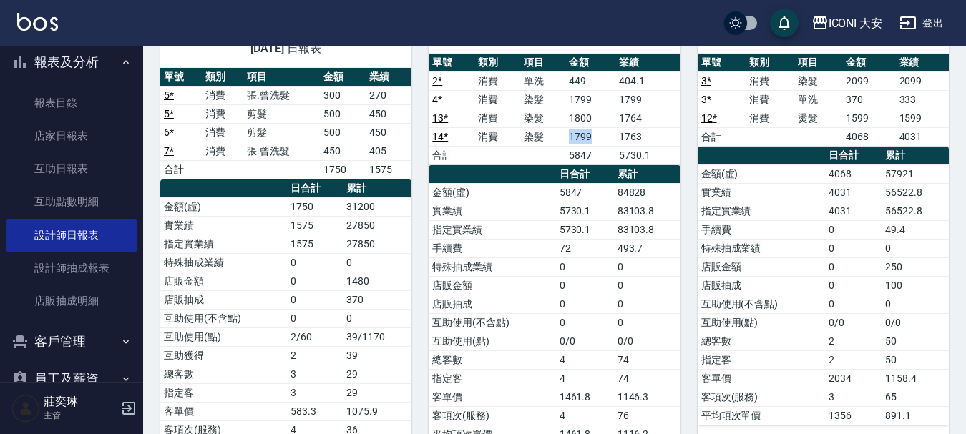
click at [610, 144] on tr "14 * 消費 染髮 1799 1763" at bounding box center [554, 136] width 251 height 19
click at [610, 144] on td "1799" at bounding box center [590, 136] width 50 height 19
drag, startPoint x: 560, startPoint y: 112, endPoint x: 606, endPoint y: 128, distance: 48.4
click at [606, 128] on tbody "2 * 消費 單洗 449 404.1 4 * 消費 染髮 1799 1799 13 * 消費 染髮 1800 1764 14 * 消費 染髮 1799 17…" at bounding box center [554, 118] width 251 height 93
click at [606, 128] on td "1799" at bounding box center [590, 136] width 50 height 19
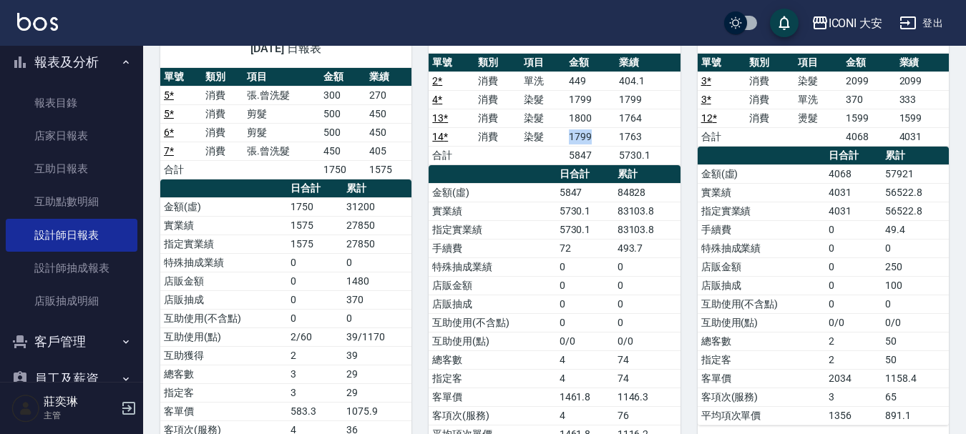
drag, startPoint x: 562, startPoint y: 136, endPoint x: 606, endPoint y: 139, distance: 44.5
click at [606, 139] on tr "14 * 消費 染髮 1799 1763" at bounding box center [554, 136] width 251 height 19
click at [606, 139] on td "1799" at bounding box center [590, 136] width 50 height 19
